Goal: Navigation & Orientation: Find specific page/section

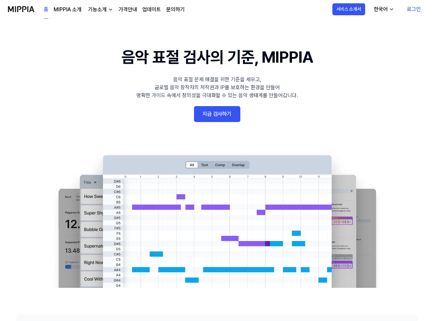
click at [69, 11] on link "MIPPIA 소개" at bounding box center [68, 10] width 28 height 8
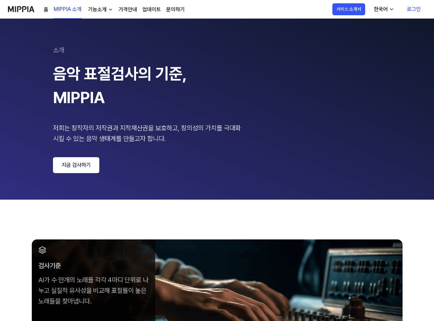
click at [102, 11] on div "기능소개" at bounding box center [97, 10] width 21 height 8
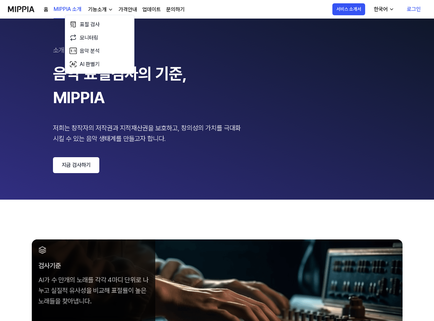
click at [127, 11] on link "가격안내" at bounding box center [128, 10] width 19 height 8
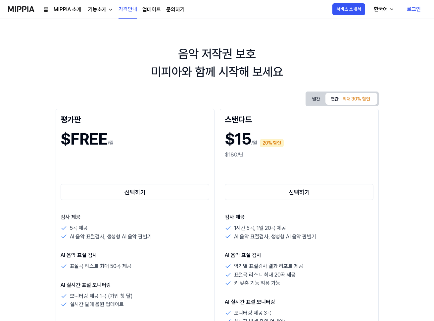
click at [146, 10] on link "업데이트" at bounding box center [151, 10] width 19 height 8
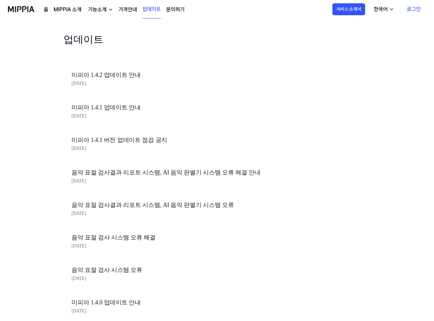
click at [172, 11] on link "문의하기" at bounding box center [175, 10] width 19 height 8
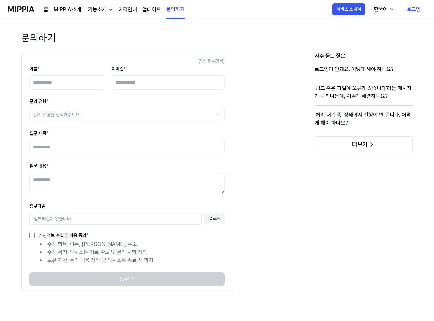
click at [151, 10] on link "업데이트" at bounding box center [151, 10] width 19 height 8
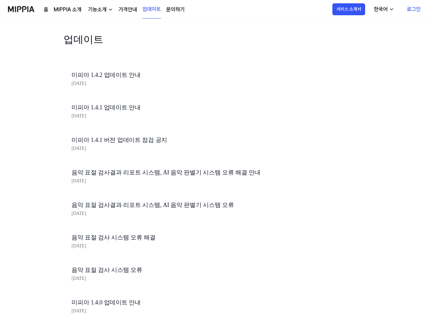
click at [16, 10] on img at bounding box center [21, 9] width 26 height 18
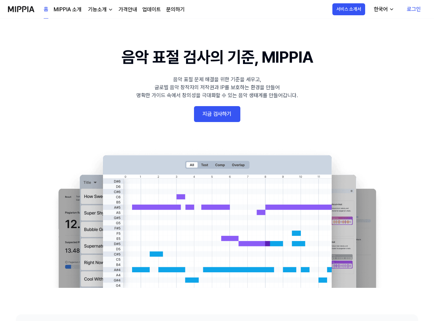
click at [94, 13] on div "기능소개" at bounding box center [97, 10] width 21 height 8
click at [98, 10] on div "기능소개" at bounding box center [97, 10] width 21 height 8
click at [131, 8] on link "가격안내" at bounding box center [128, 10] width 19 height 8
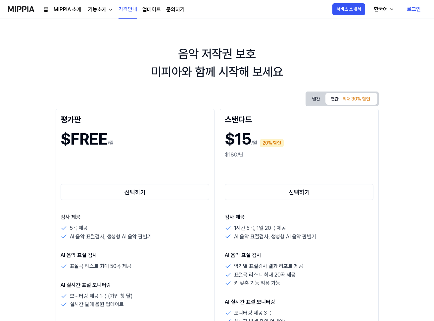
click at [159, 11] on link "업데이트" at bounding box center [151, 10] width 19 height 8
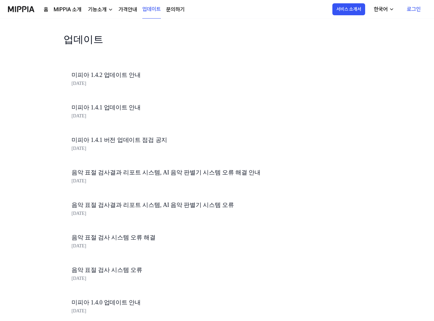
click at [175, 11] on link "문의하기" at bounding box center [175, 10] width 19 height 8
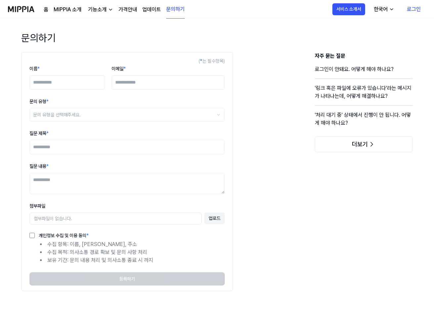
click at [148, 11] on link "업데이트" at bounding box center [151, 10] width 19 height 8
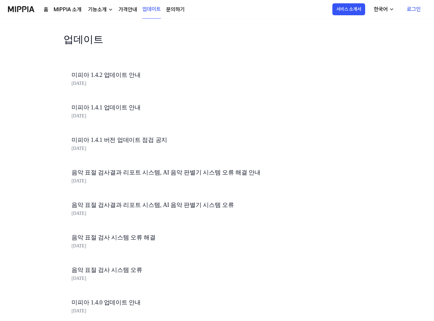
click at [175, 11] on link "문의하기" at bounding box center [175, 10] width 19 height 8
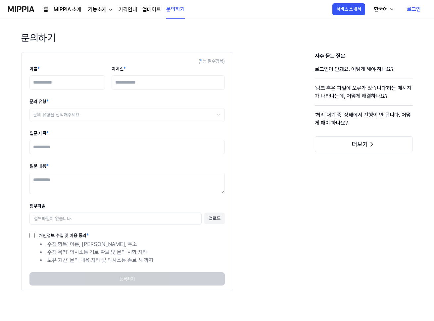
click at [152, 11] on link "업데이트" at bounding box center [151, 10] width 19 height 8
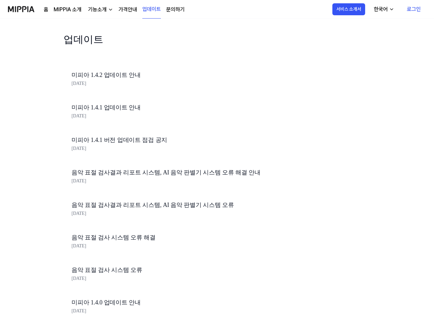
click at [178, 8] on link "문의하기" at bounding box center [175, 10] width 19 height 8
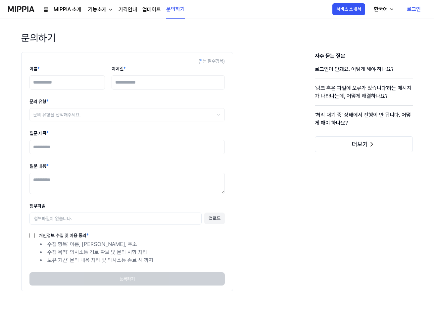
click at [151, 11] on link "업데이트" at bounding box center [151, 10] width 19 height 8
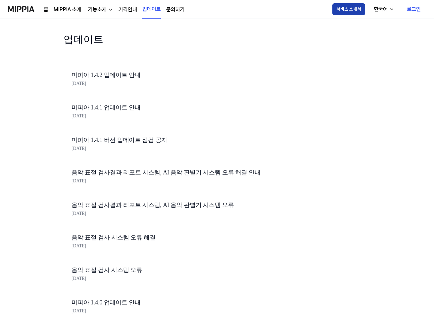
click at [349, 12] on button "서비스 소개서" at bounding box center [349, 9] width 33 height 12
click at [94, 11] on div "기능소개" at bounding box center [97, 10] width 21 height 8
click at [199, 56] on div "업데이트" at bounding box center [184, 48] width 241 height 32
click at [66, 13] on link "MIPPIA 소개" at bounding box center [68, 10] width 28 height 8
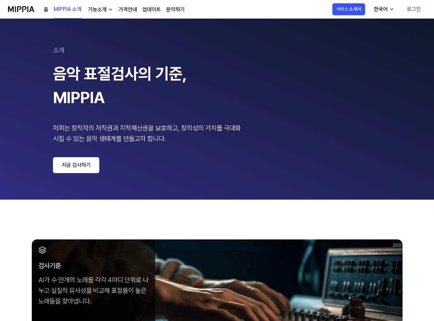
click at [45, 9] on link "홈" at bounding box center [46, 10] width 5 height 8
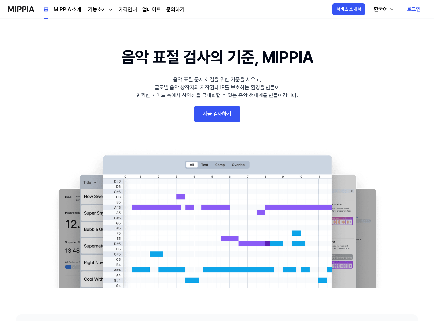
click at [66, 9] on link "MIPPIA 소개" at bounding box center [68, 10] width 28 height 8
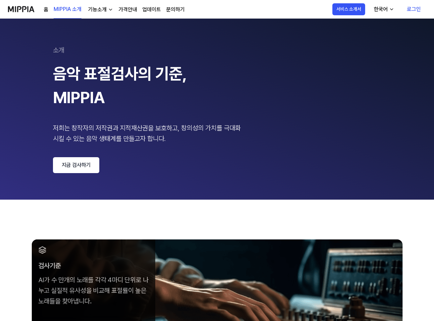
click at [149, 9] on link "업데이트" at bounding box center [151, 10] width 19 height 8
